Goal: Information Seeking & Learning: Learn about a topic

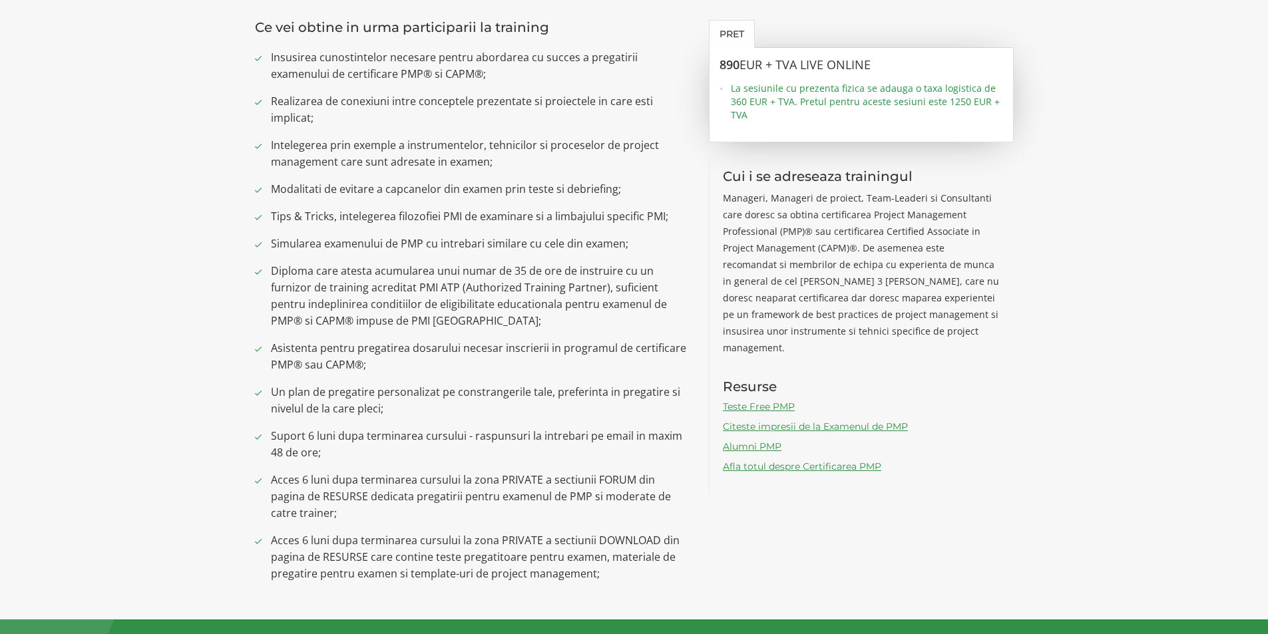
scroll to position [998, 0]
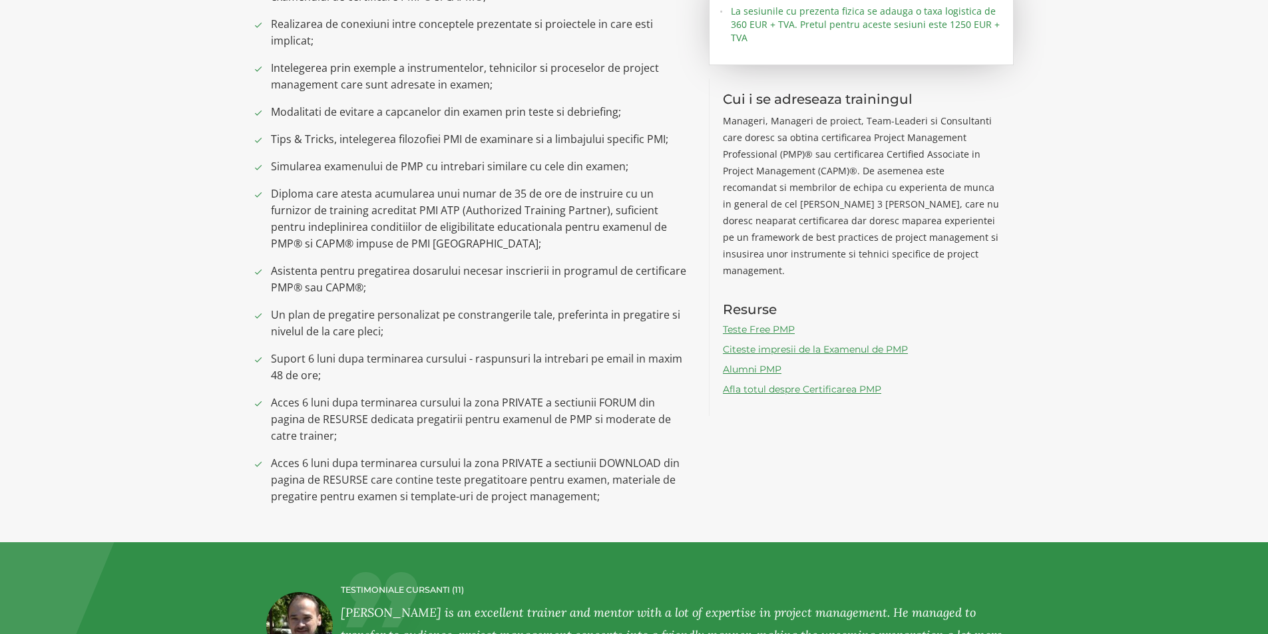
click at [778, 343] on link "Citeste impresii de la Examenul de PMP" at bounding box center [815, 349] width 185 height 12
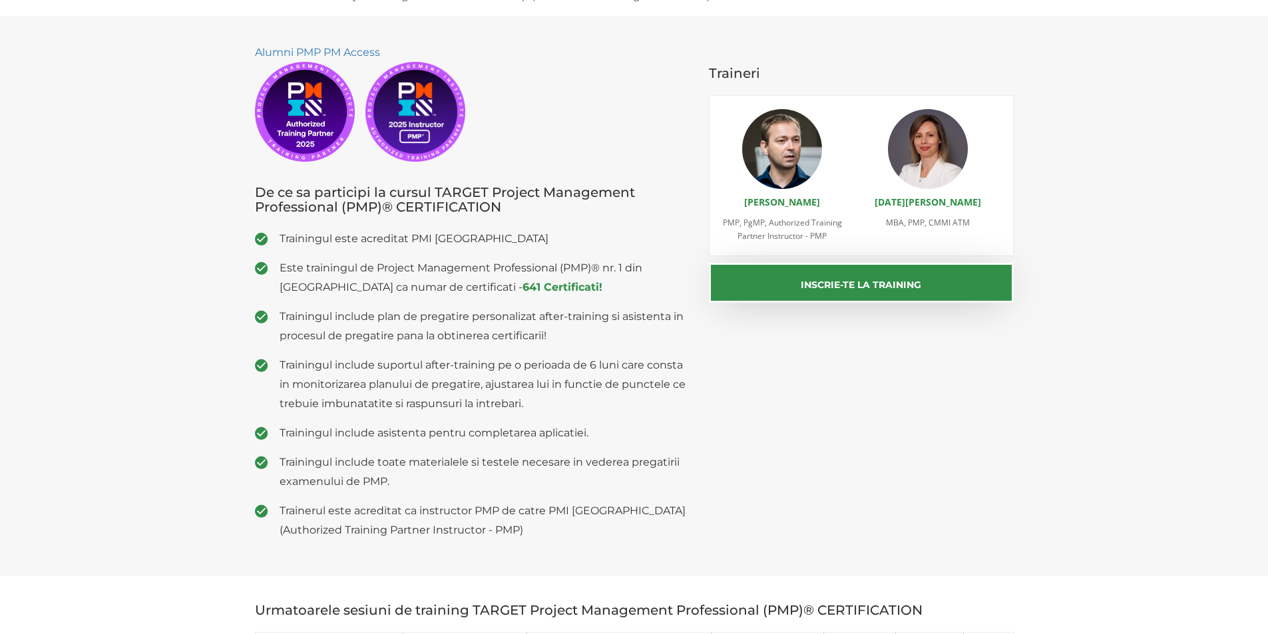
scroll to position [0, 0]
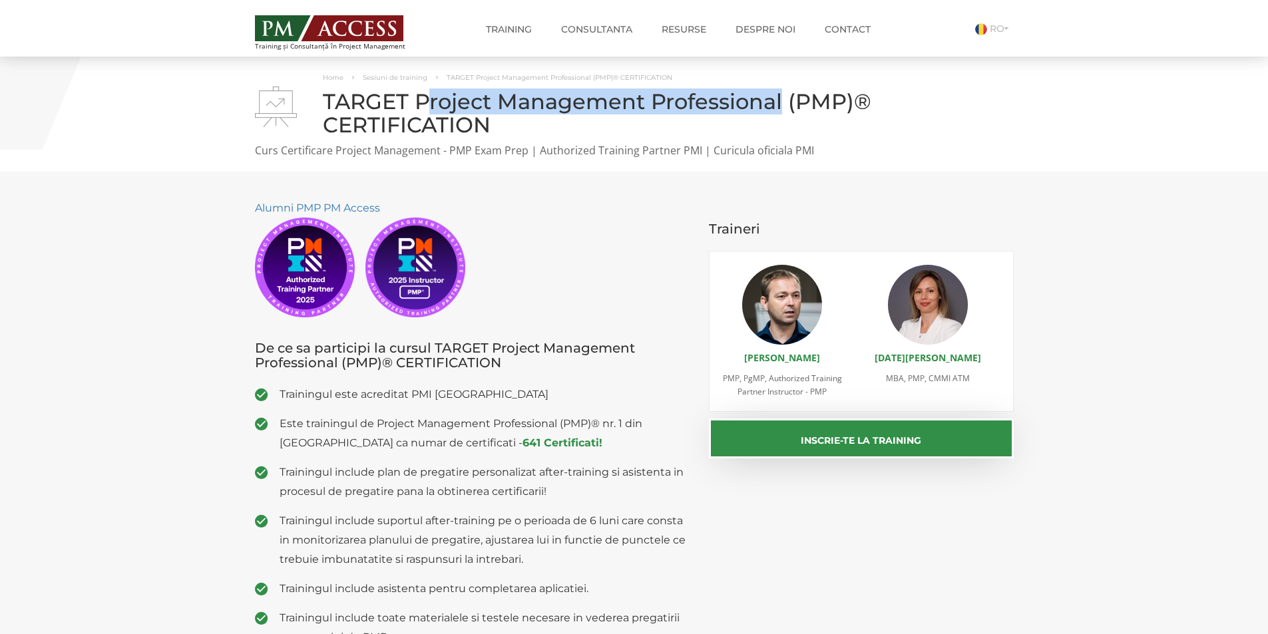
drag, startPoint x: 423, startPoint y: 99, endPoint x: 782, endPoint y: 103, distance: 359.4
click at [782, 103] on h1 "TARGET Project Management Professional (PMP)® CERTIFICATION" at bounding box center [634, 113] width 759 height 47
drag, startPoint x: 415, startPoint y: 98, endPoint x: 783, endPoint y: 99, distance: 368.7
click at [783, 99] on h1 "TARGET Project Management Professional (PMP)® CERTIFICATION" at bounding box center [634, 113] width 759 height 47
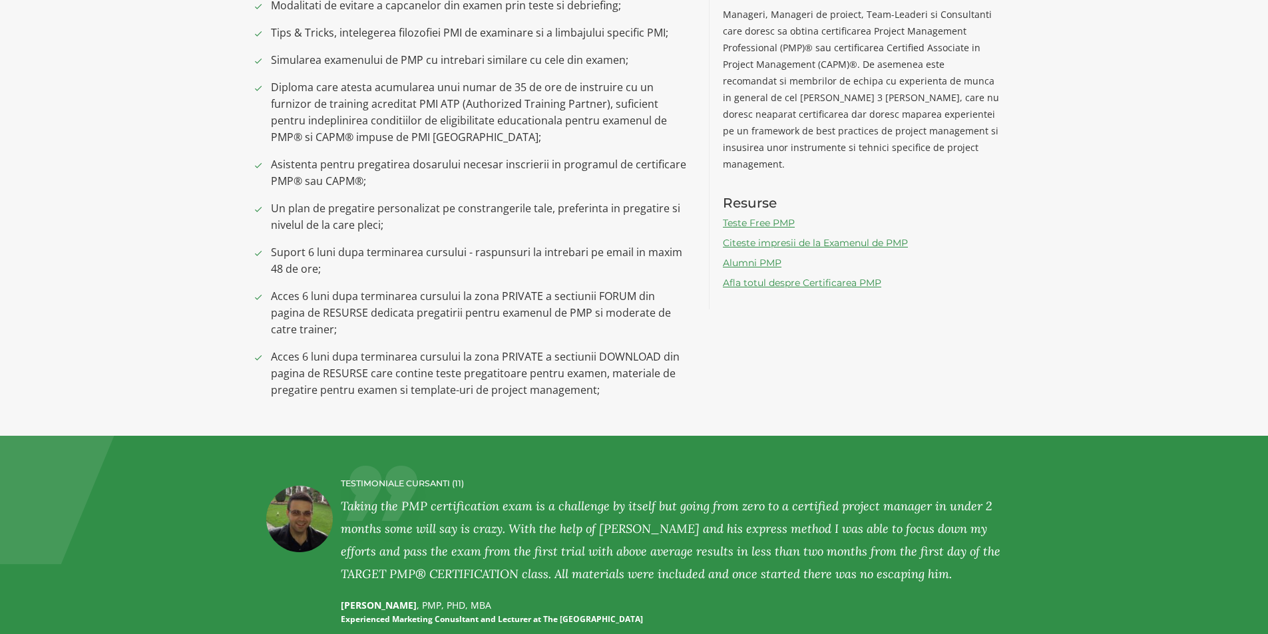
scroll to position [1132, 0]
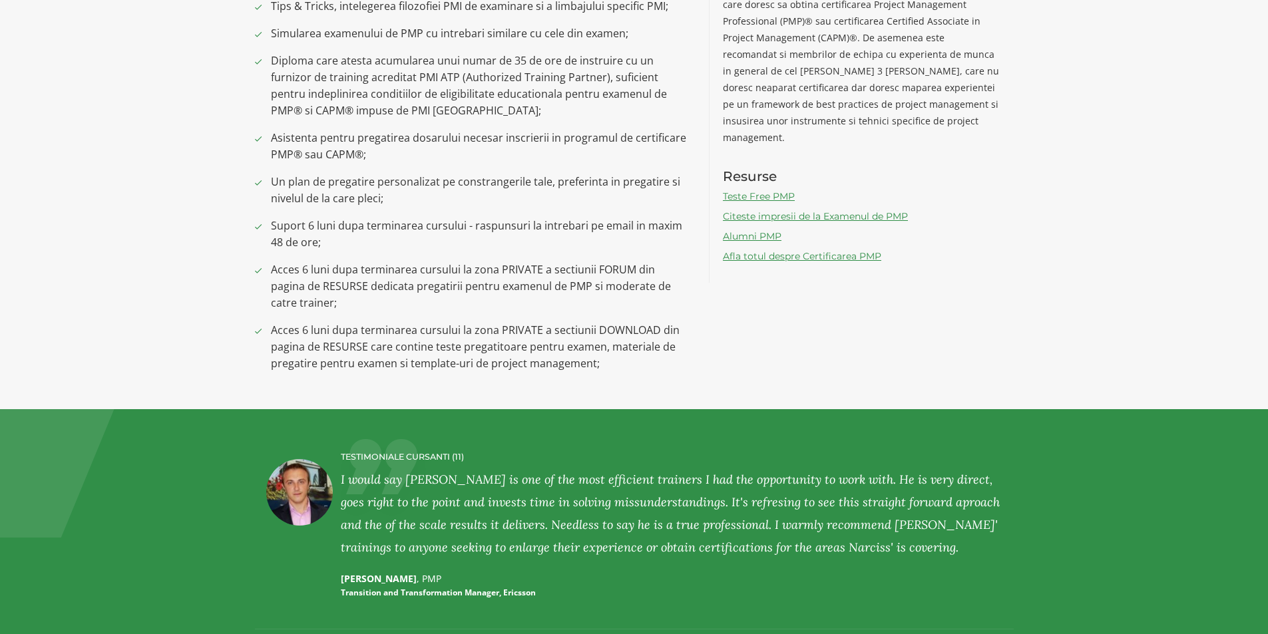
click at [287, 152] on span "Asistenta pentru pregatirea dosarului necesar inscrierii in programul de certif…" at bounding box center [480, 146] width 419 height 33
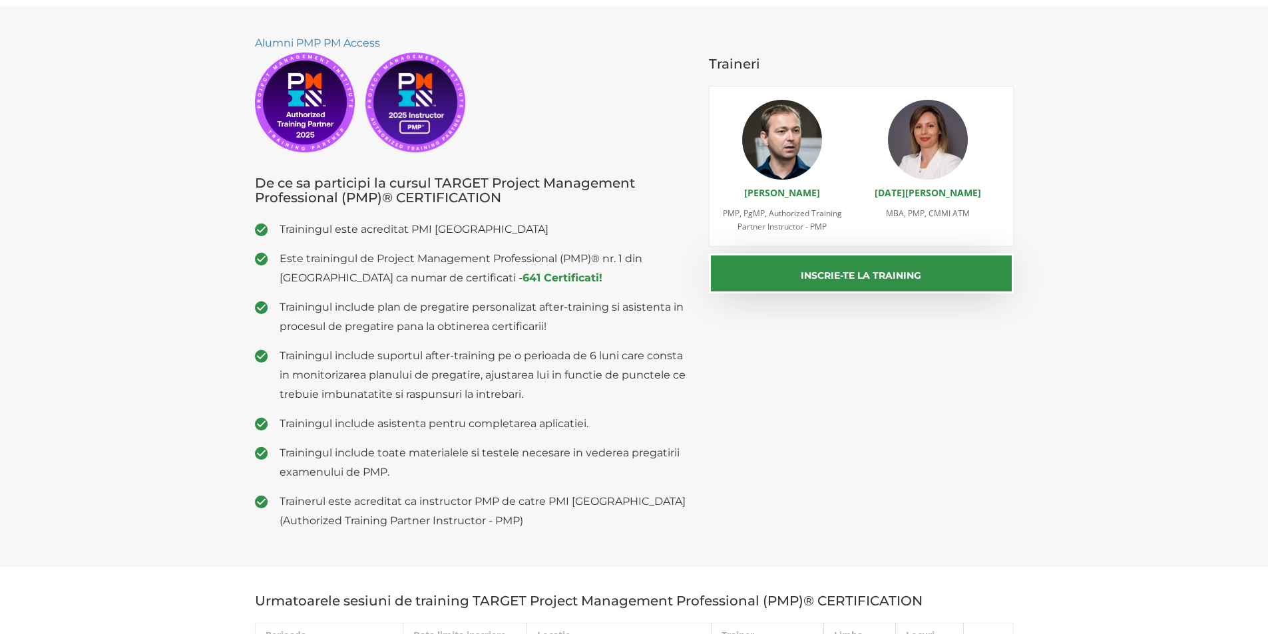
scroll to position [200, 0]
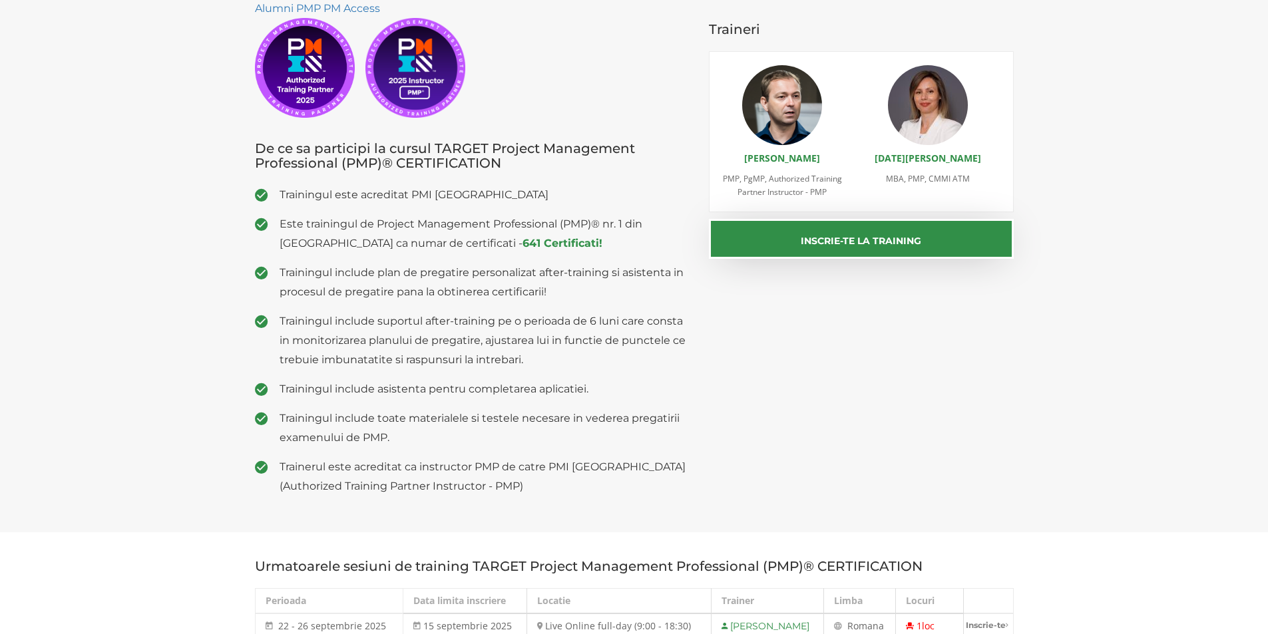
click at [275, 266] on li "Trainingul include plan de pregatire personalizat after-training si asistenta i…" at bounding box center [472, 282] width 435 height 39
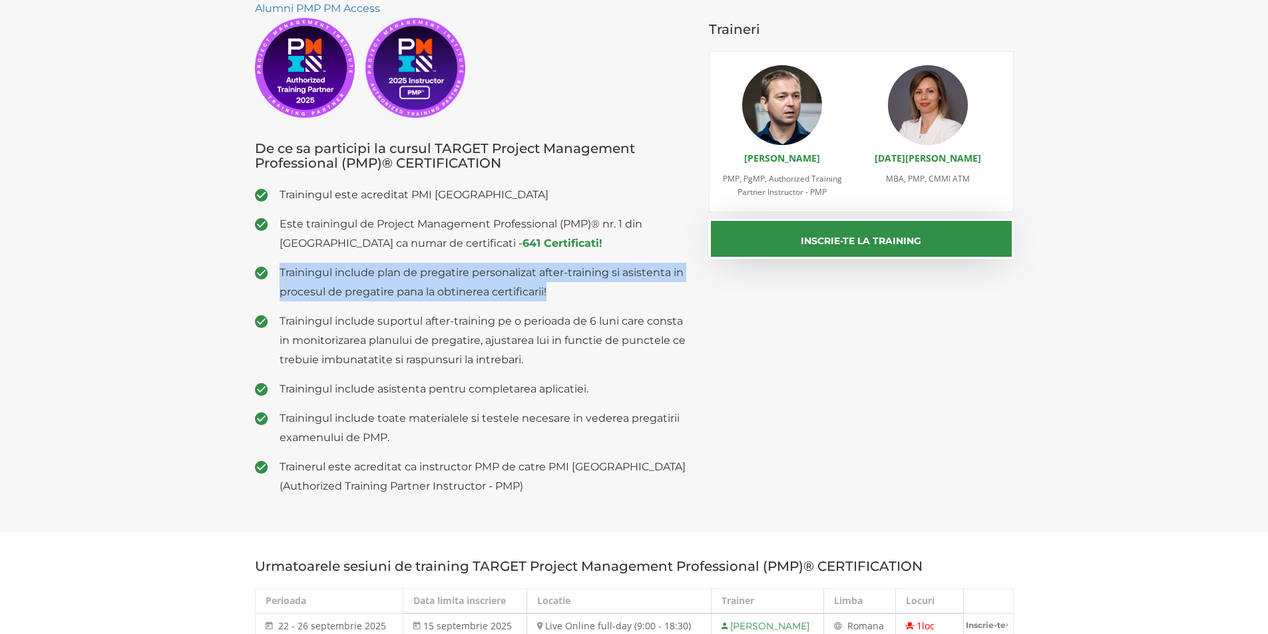
drag, startPoint x: 279, startPoint y: 267, endPoint x: 564, endPoint y: 292, distance: 286.0
click at [564, 292] on li "Trainingul include plan de pregatire personalizat after-training si asistenta i…" at bounding box center [472, 282] width 435 height 39
click at [575, 288] on span "Trainingul include plan de pregatire personalizat after-training si asistenta i…" at bounding box center [485, 282] width 410 height 39
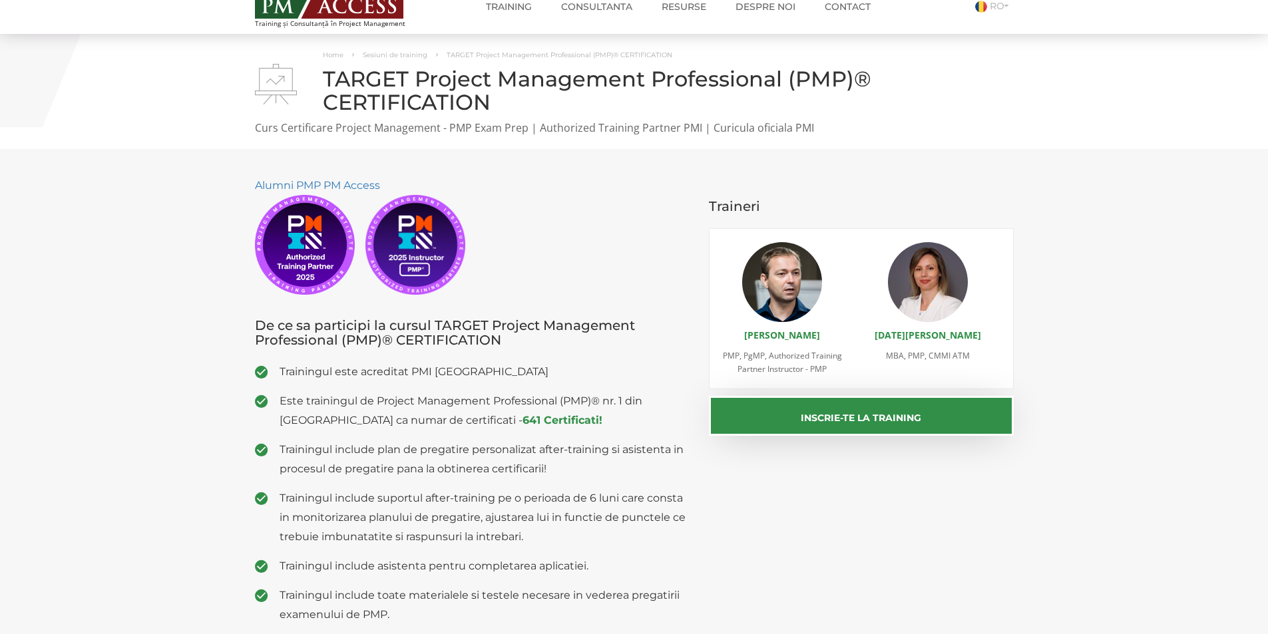
scroll to position [0, 0]
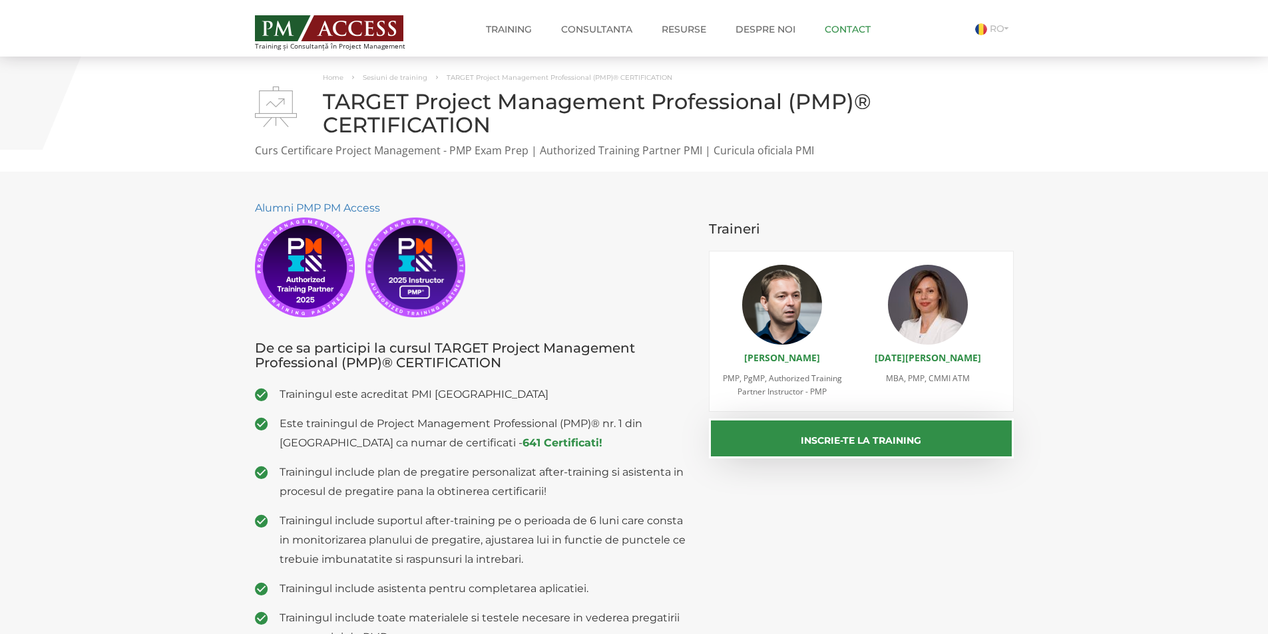
click at [864, 33] on link "Contact" at bounding box center [848, 29] width 66 height 27
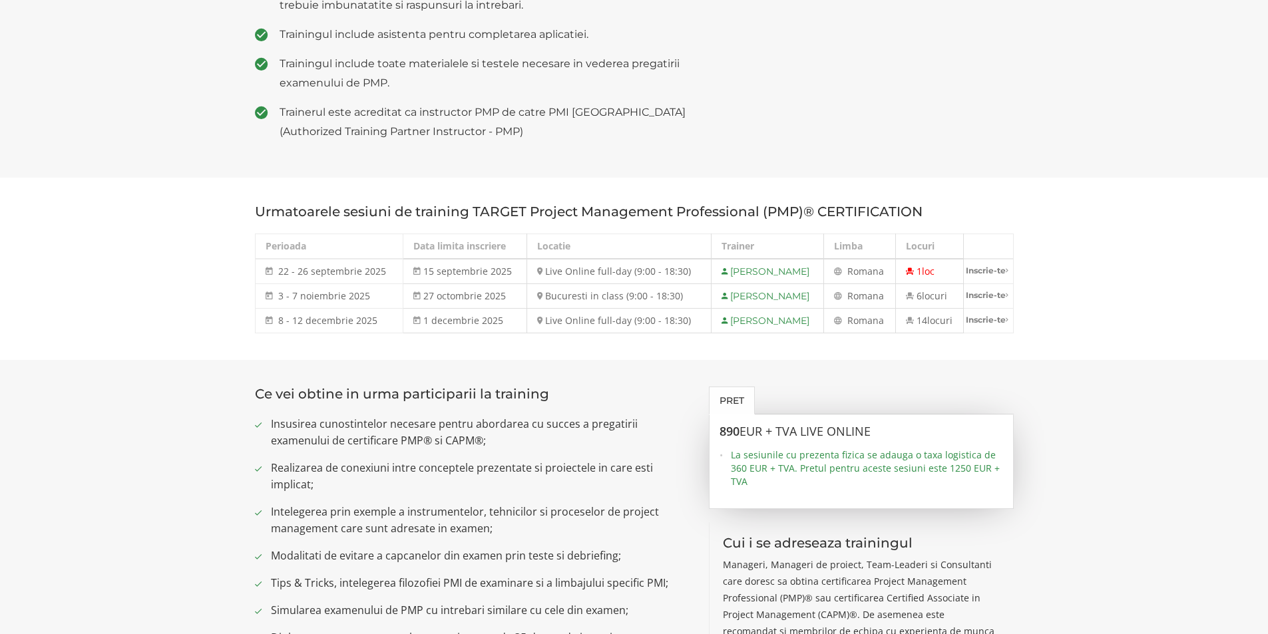
scroll to position [532, 0]
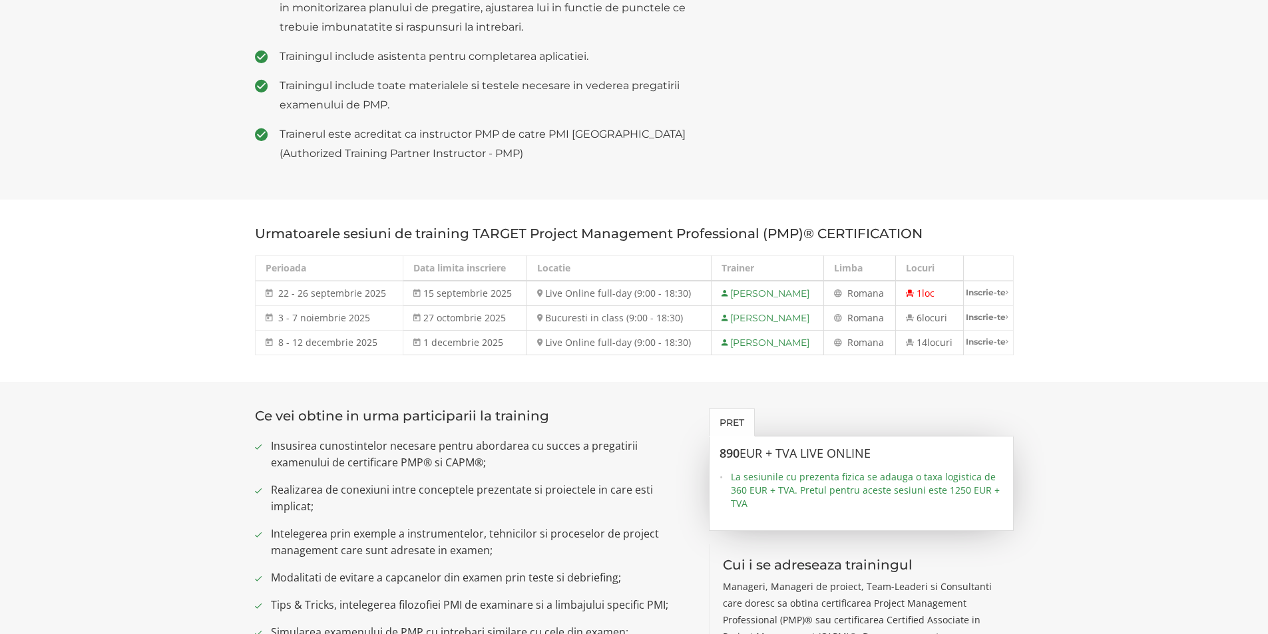
click at [1050, 270] on section "Urmatoarele sesiuni de training TARGET Project Management Professional (PMP)® C…" at bounding box center [634, 291] width 1268 height 182
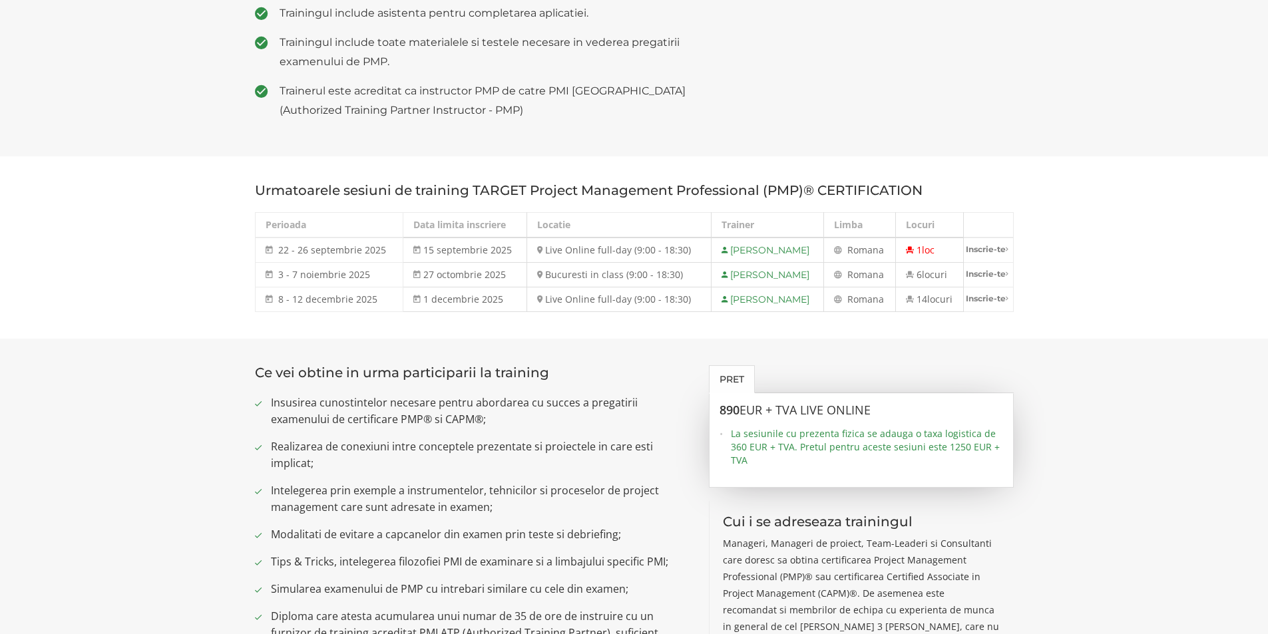
scroll to position [599, 0]
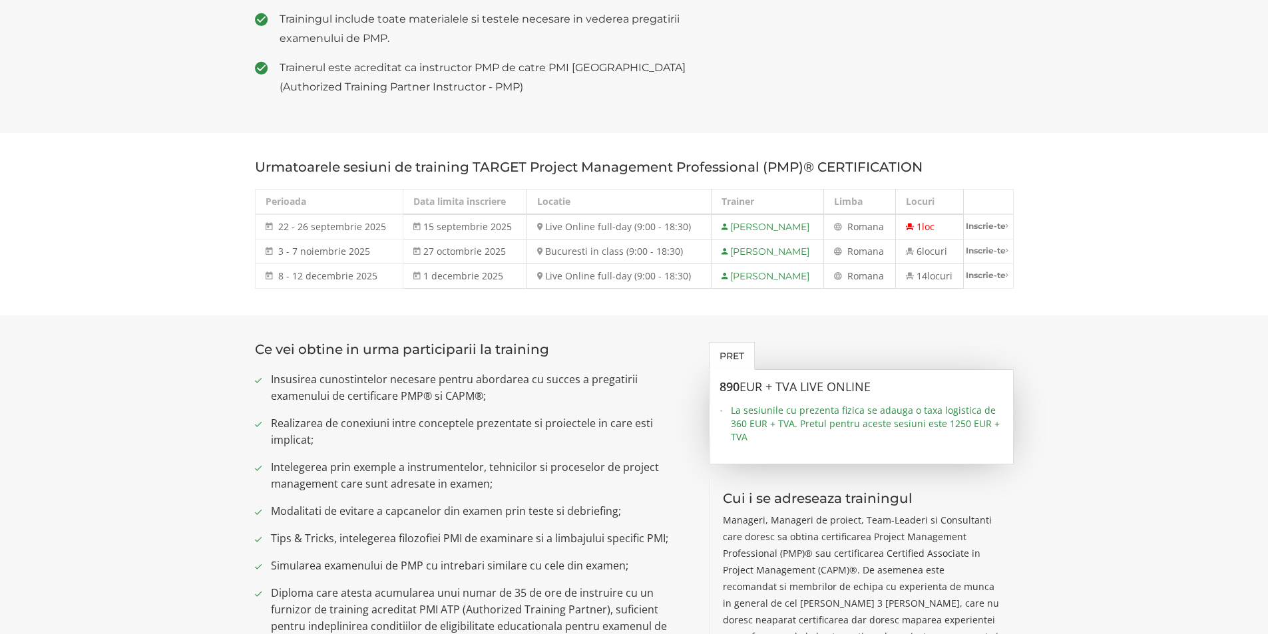
click at [1090, 363] on section "Ce vei obtine in urma participarii la training Insusirea cunostintelor necesare…" at bounding box center [634, 628] width 1268 height 626
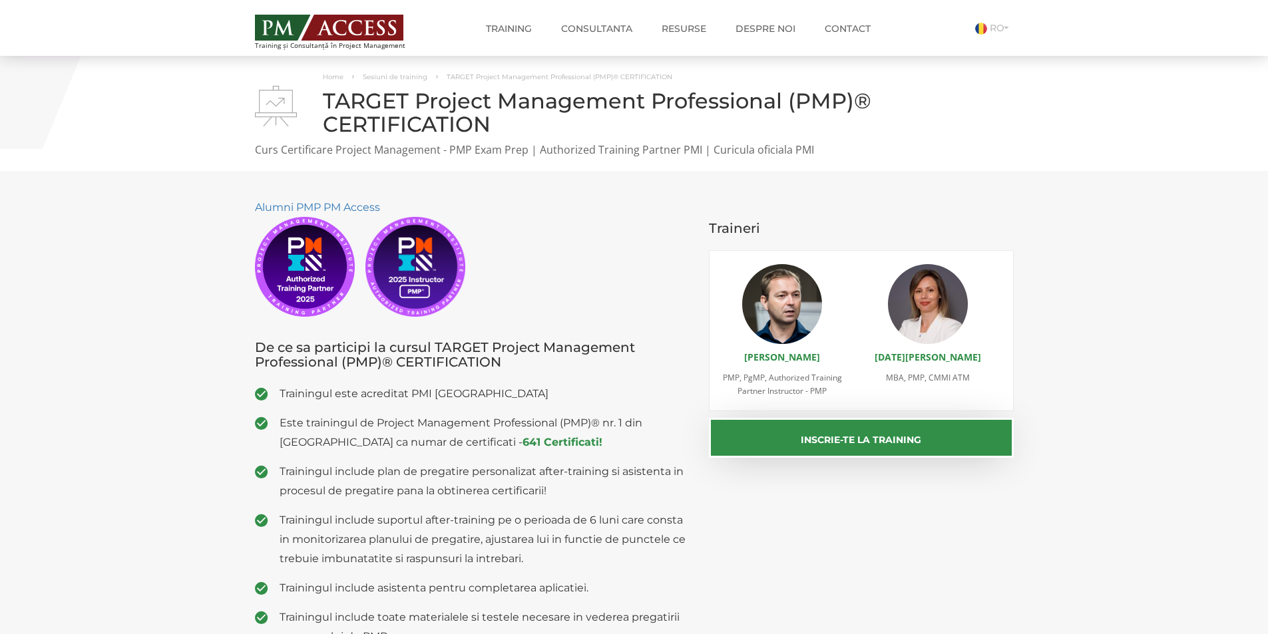
scroll to position [0, 0]
